Goal: Entertainment & Leisure: Consume media (video, audio)

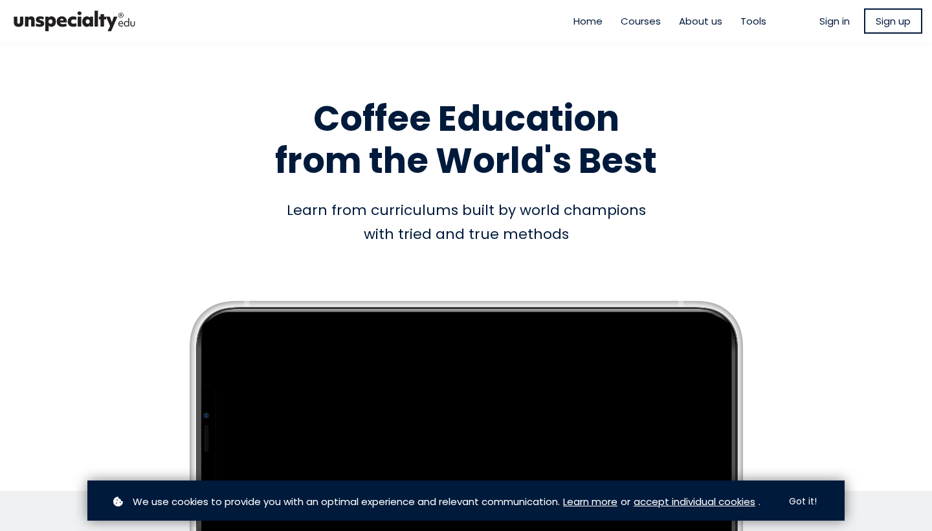
click at [827, 18] on span "Sign in" at bounding box center [834, 21] width 30 height 15
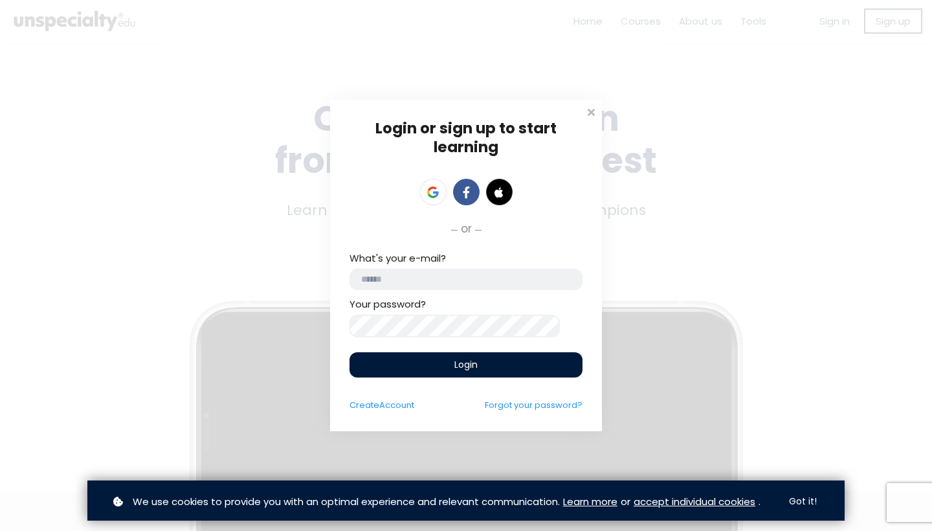
type input "**********"
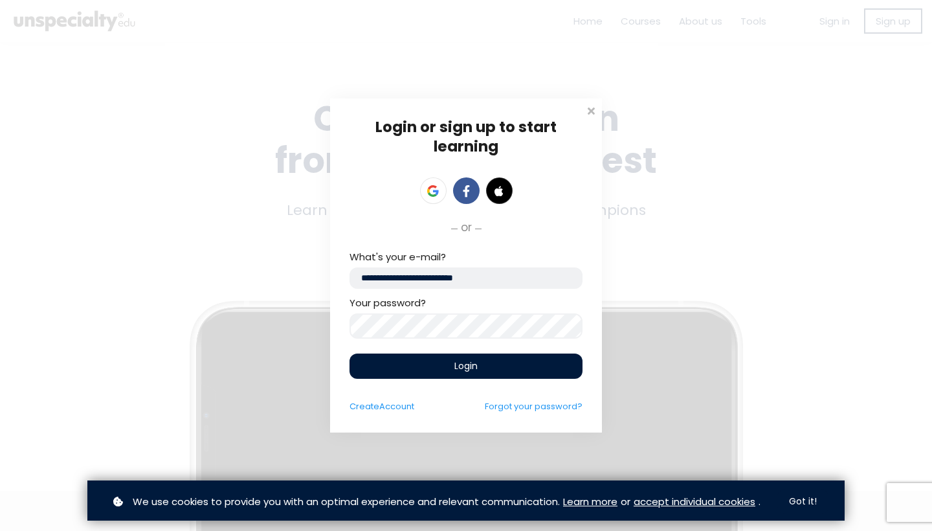
click at [508, 366] on div "Login" at bounding box center [466, 365] width 233 height 25
click at [635, 24] on div "Login or sign up to start learning Login to start learning Start learning" at bounding box center [466, 265] width 932 height 531
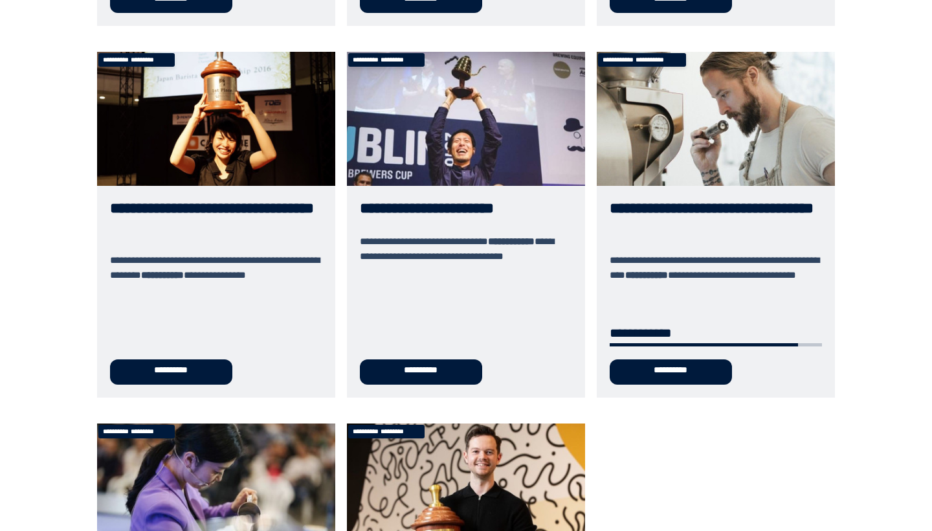
scroll to position [427, 0]
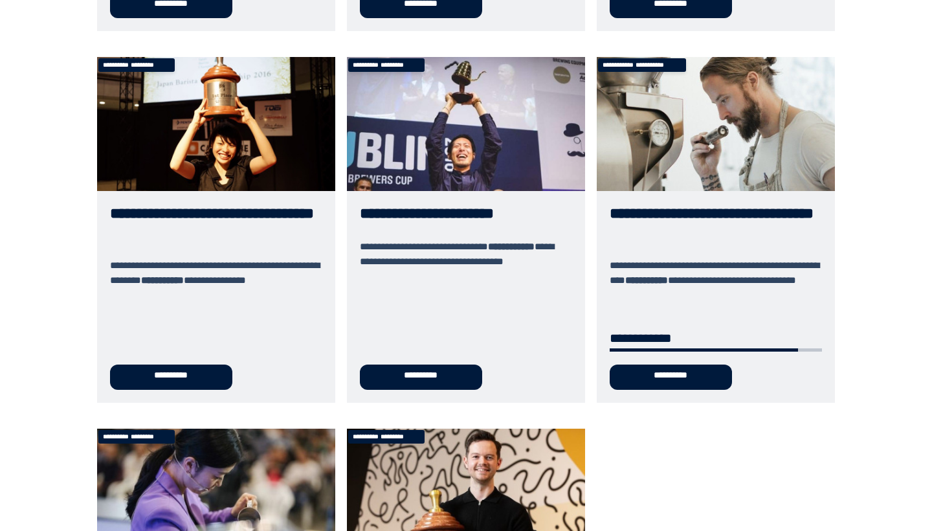
click at [660, 212] on link "**********" at bounding box center [716, 230] width 238 height 346
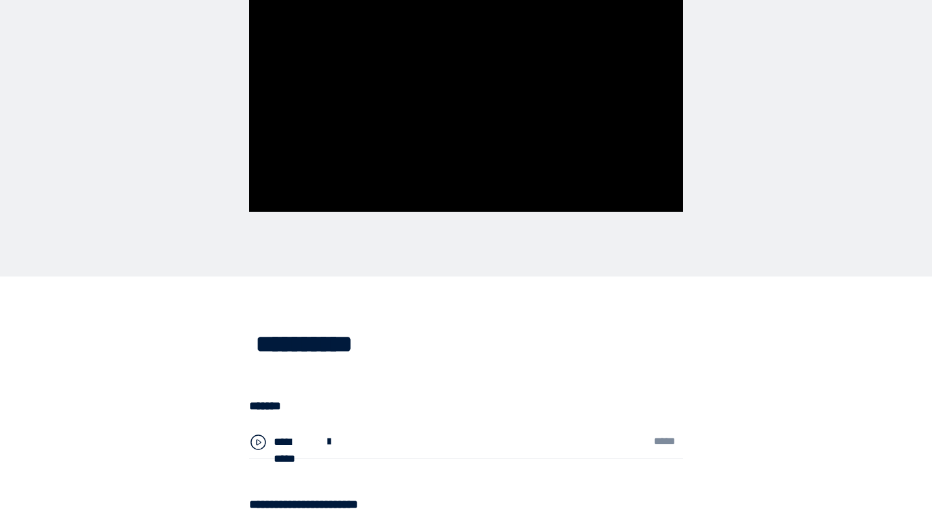
scroll to position [3069, 0]
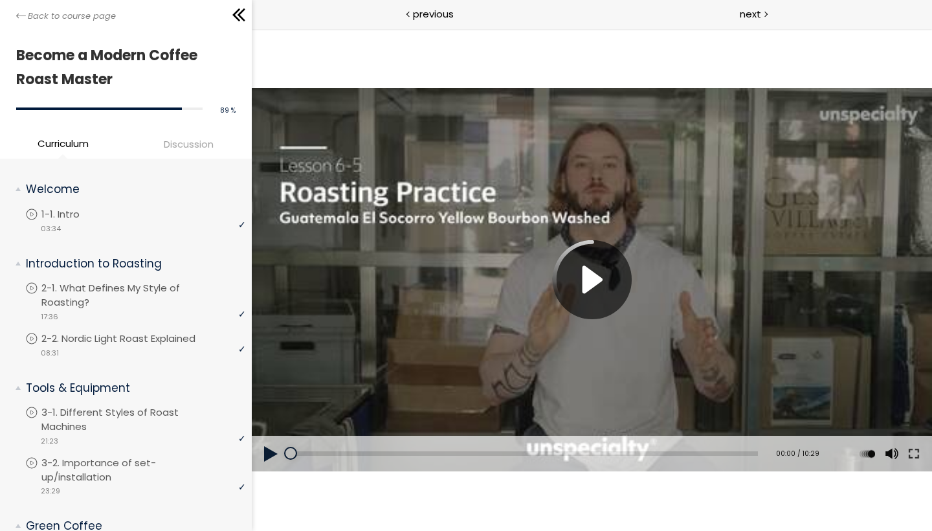
click at [265, 456] on button at bounding box center [270, 454] width 39 height 36
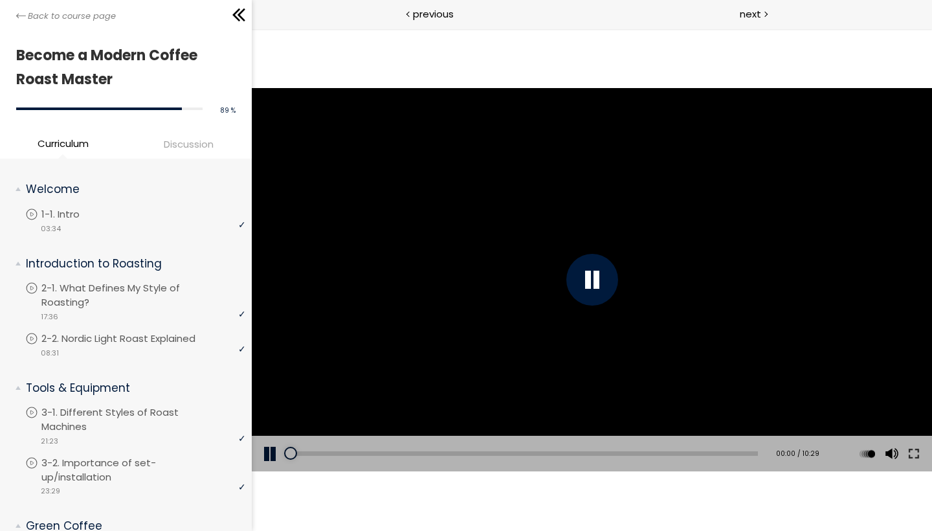
click at [585, 278] on div at bounding box center [592, 280] width 52 height 52
click at [913, 451] on button at bounding box center [913, 454] width 23 height 36
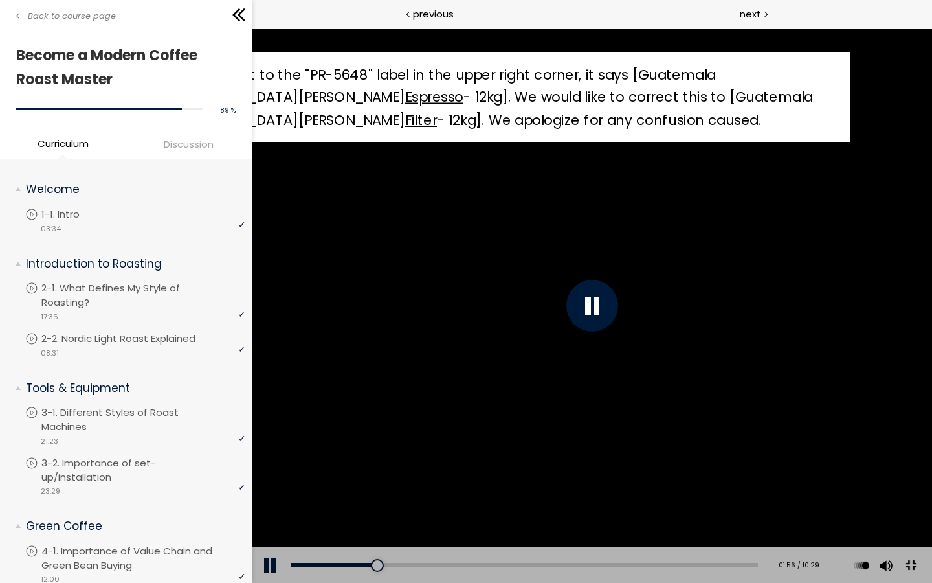
click at [618, 319] on div at bounding box center [592, 306] width 52 height 52
click at [698, 331] on div "[Notice] Next to the "PR-5648" label in the upper right corner, it says [Guatem…" at bounding box center [592, 305] width 932 height 524
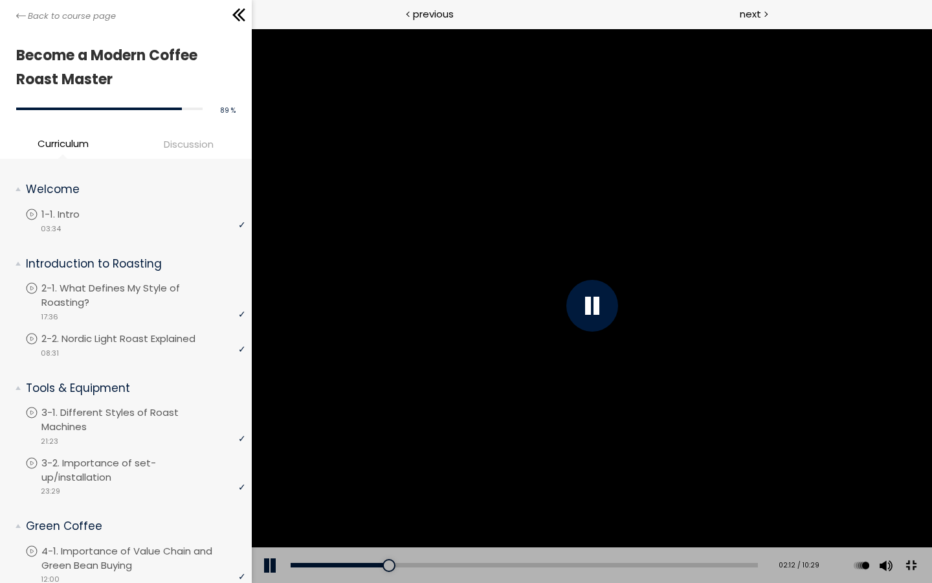
click at [618, 320] on div at bounding box center [592, 306] width 52 height 52
click at [618, 322] on div at bounding box center [592, 306] width 52 height 52
click at [925, 530] on button at bounding box center [910, 565] width 29 height 29
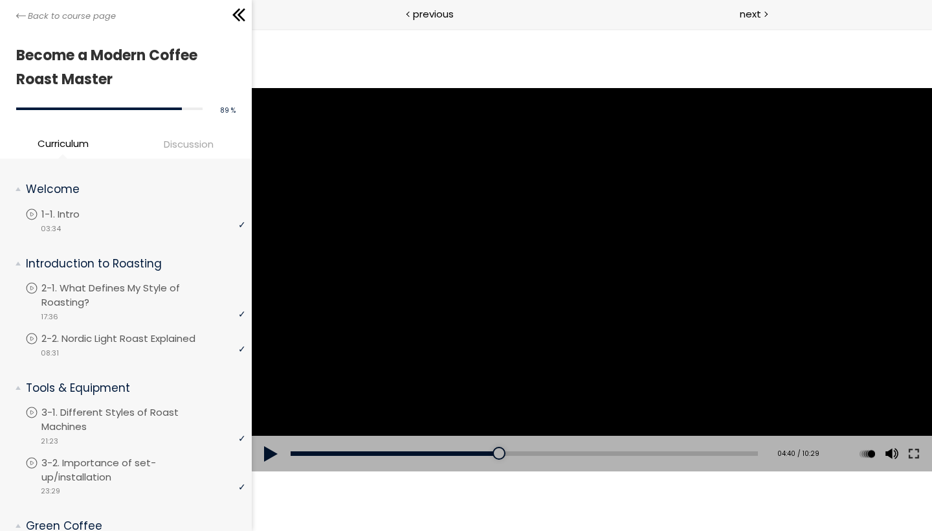
click at [395, 234] on div "[Notice] Next to the "PR-5648" label in the upper right corner, it says [Guatem…" at bounding box center [591, 279] width 680 height 383
click at [598, 272] on div at bounding box center [592, 280] width 52 height 52
click at [676, 277] on div "[Notice] Next to the "PR-5648" label in the upper right corner, it says [Guatem…" at bounding box center [591, 279] width 680 height 383
click at [594, 284] on div at bounding box center [592, 280] width 52 height 52
